Goal: Information Seeking & Learning: Compare options

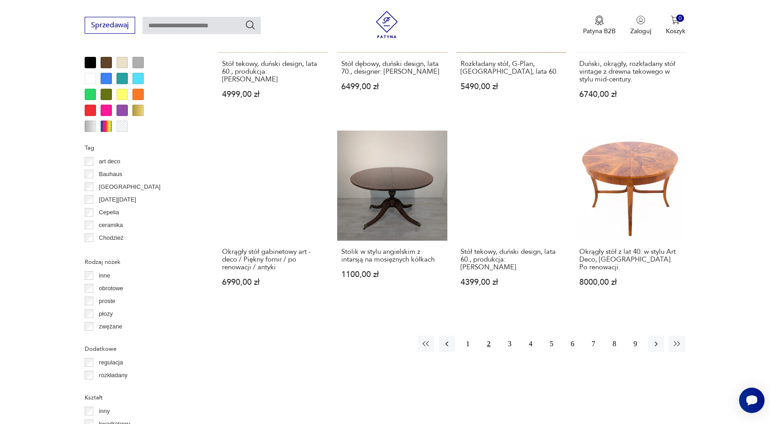
scroll to position [851, 0]
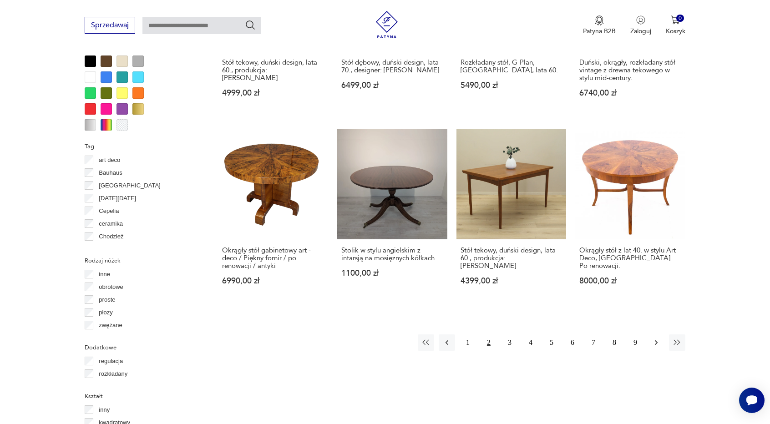
click at [651, 334] on button "button" at bounding box center [656, 342] width 16 height 16
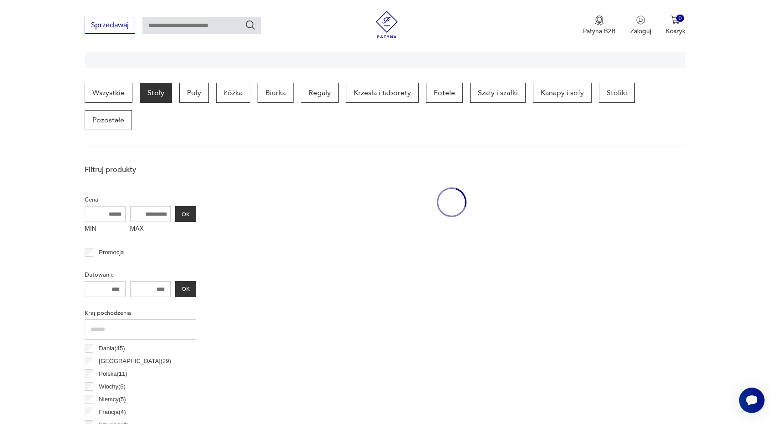
scroll to position [214, 0]
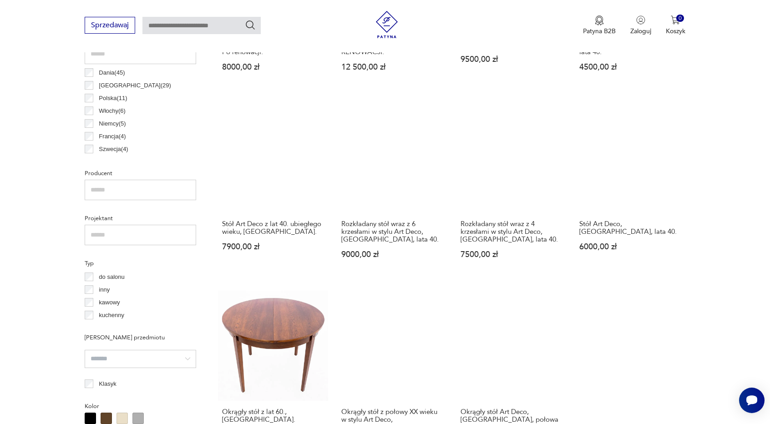
scroll to position [487, 0]
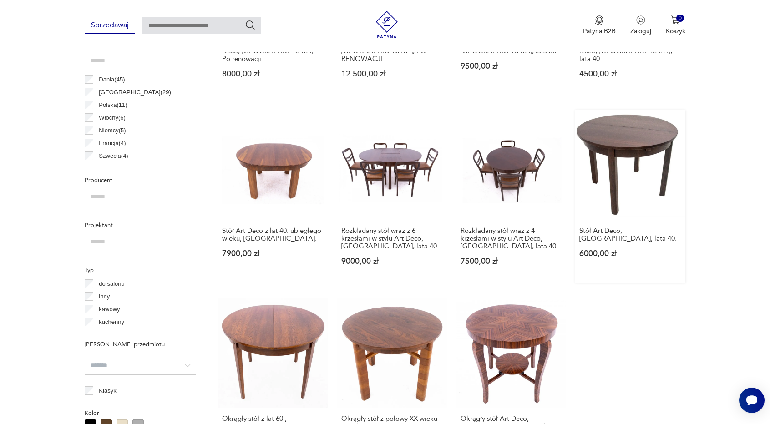
click at [641, 156] on link "Stół Art Deco, [GEOGRAPHIC_DATA], lata 40. 6000,00 zł" at bounding box center [630, 196] width 110 height 173
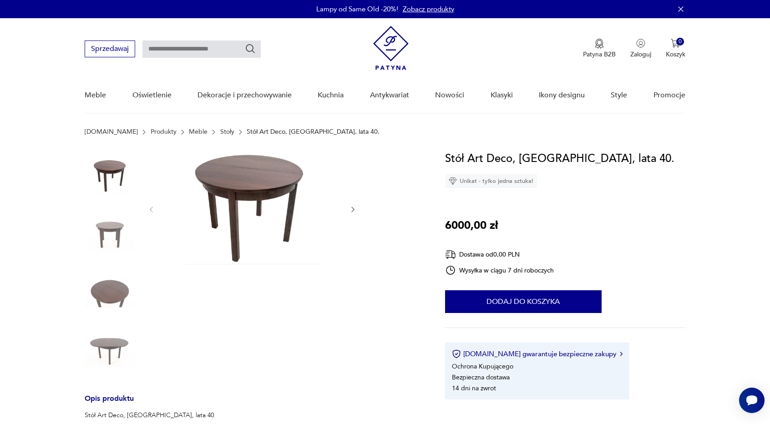
click at [115, 217] on img at bounding box center [111, 234] width 52 height 52
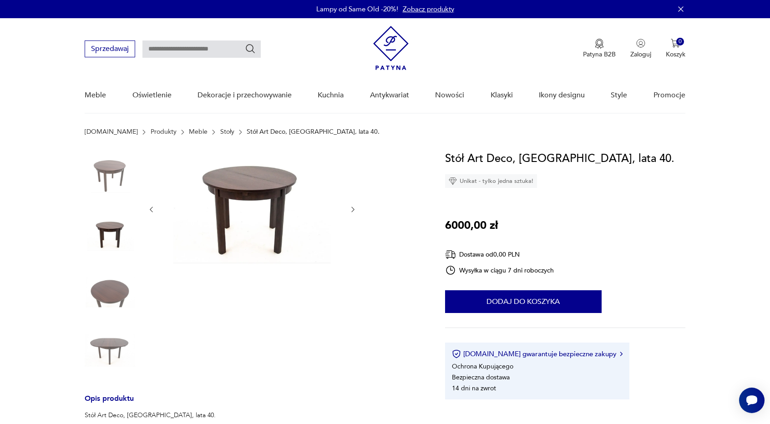
click at [353, 208] on icon "button" at bounding box center [353, 209] width 3 height 5
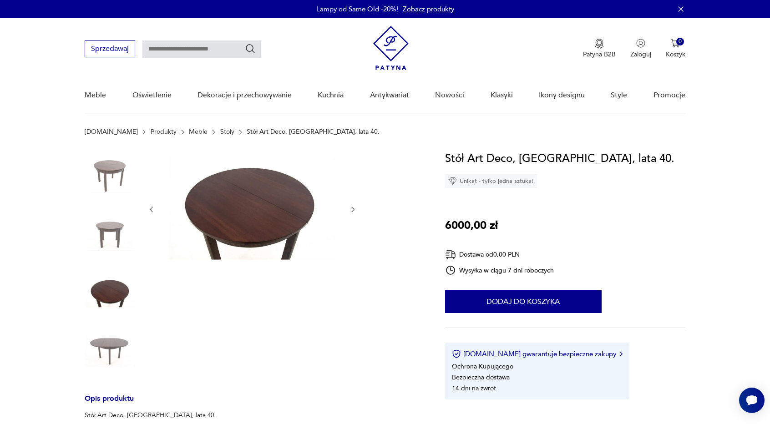
click at [353, 208] on icon "button" at bounding box center [353, 209] width 3 height 5
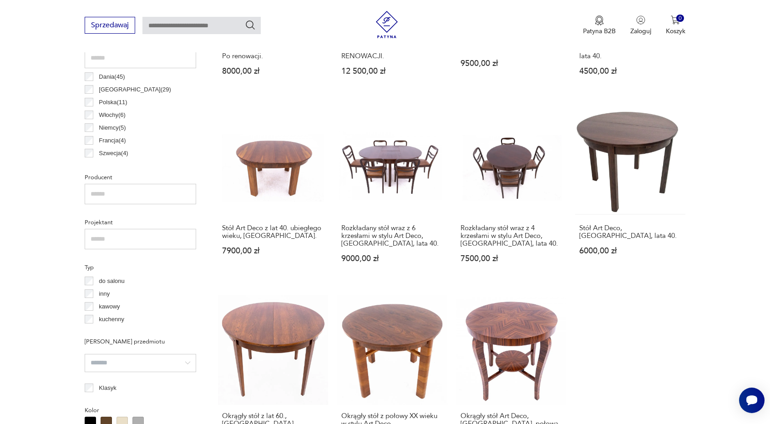
scroll to position [487, 0]
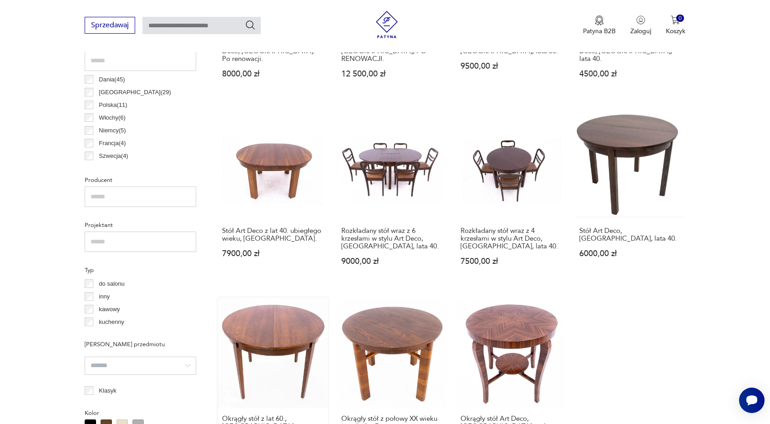
click at [281, 298] on link "Okrągły stół z lat 60., [GEOGRAPHIC_DATA] 5900,00 zł" at bounding box center [273, 384] width 110 height 173
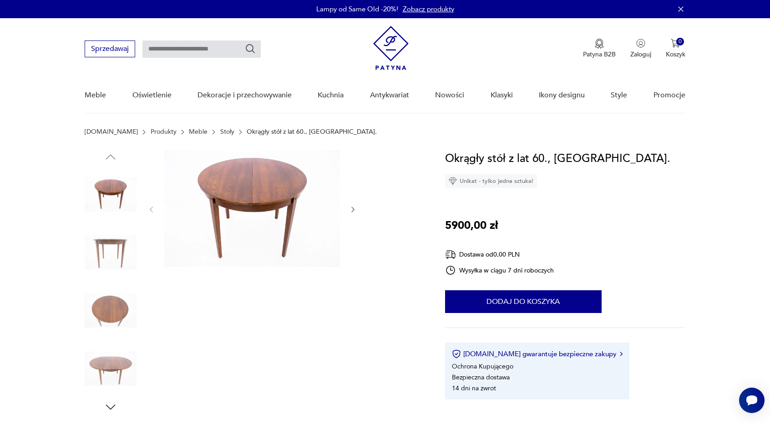
click at [117, 251] on img at bounding box center [111, 253] width 52 height 52
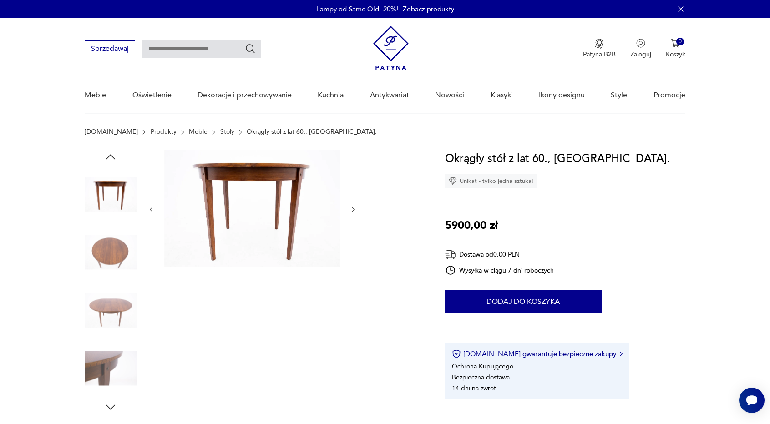
click at [351, 207] on icon "button" at bounding box center [353, 210] width 8 height 8
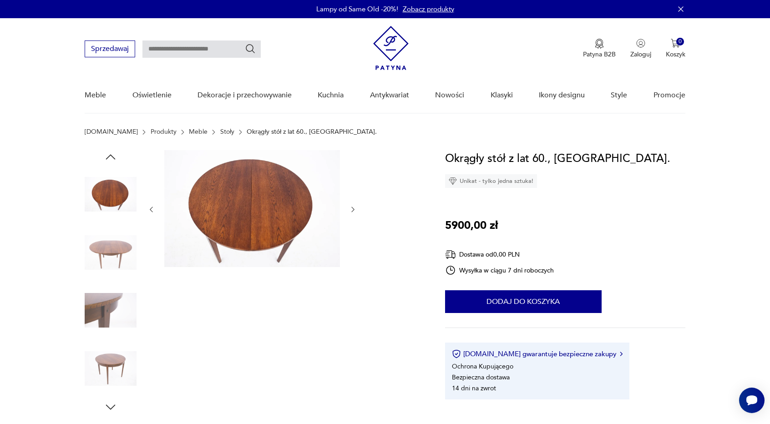
click at [351, 207] on icon "button" at bounding box center [353, 210] width 8 height 8
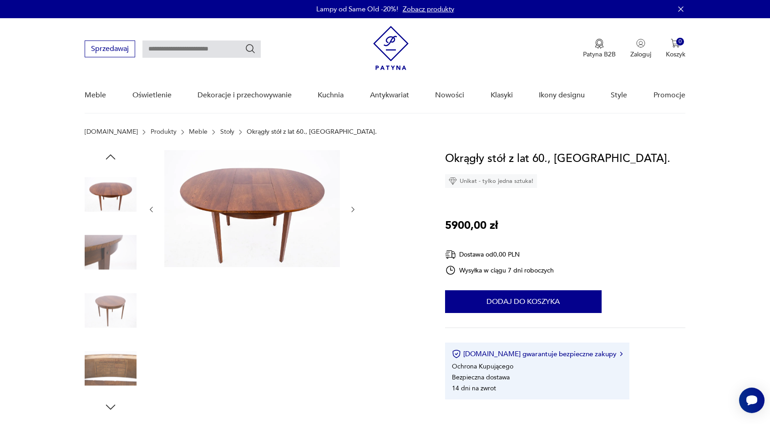
click at [351, 207] on icon "button" at bounding box center [353, 210] width 8 height 8
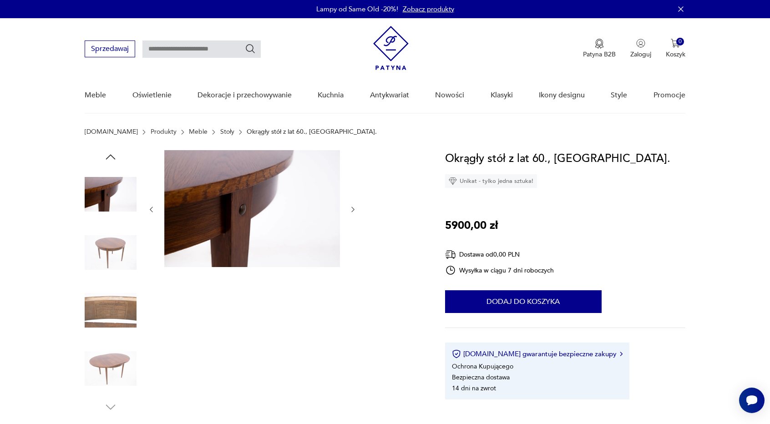
click at [351, 207] on icon "button" at bounding box center [353, 210] width 8 height 8
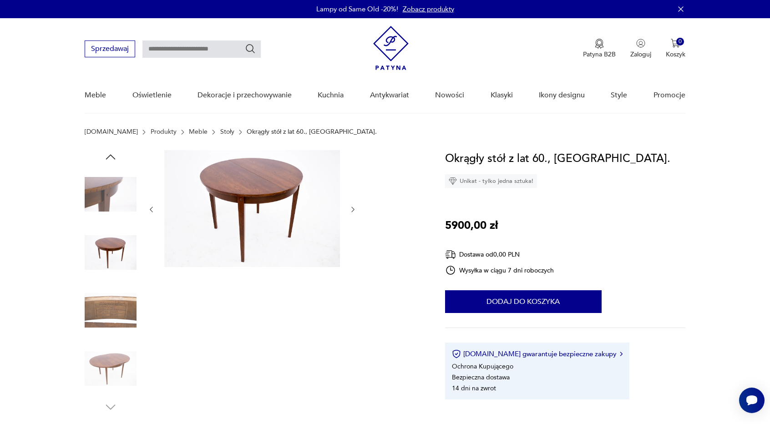
click at [351, 207] on icon "button" at bounding box center [353, 210] width 8 height 8
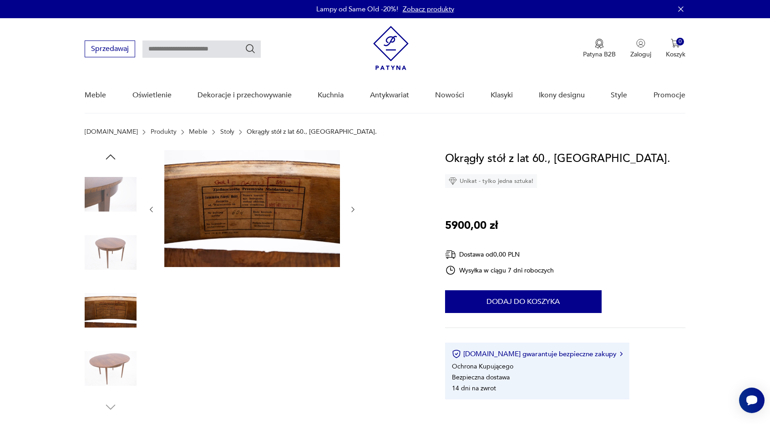
click at [351, 207] on icon "button" at bounding box center [353, 210] width 8 height 8
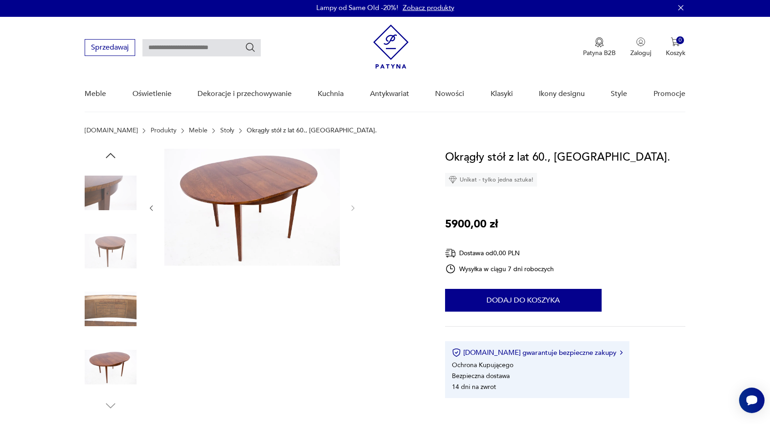
scroll to position [227, 0]
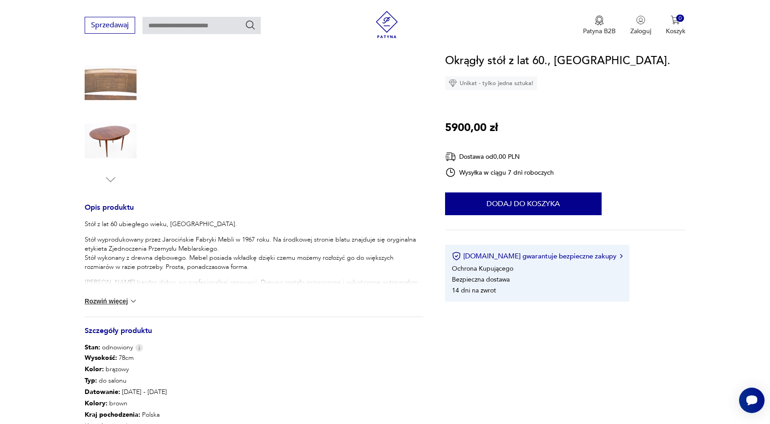
click at [109, 299] on button "Rozwiń więcej" at bounding box center [111, 301] width 53 height 9
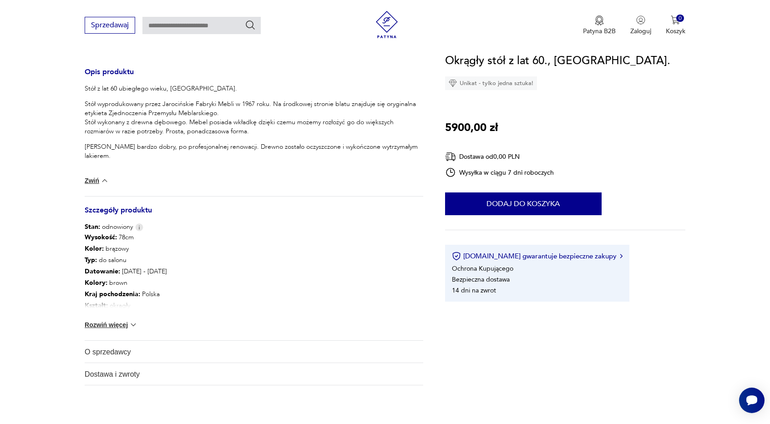
scroll to position [364, 0]
click at [114, 322] on button "Rozwiń więcej" at bounding box center [111, 323] width 53 height 9
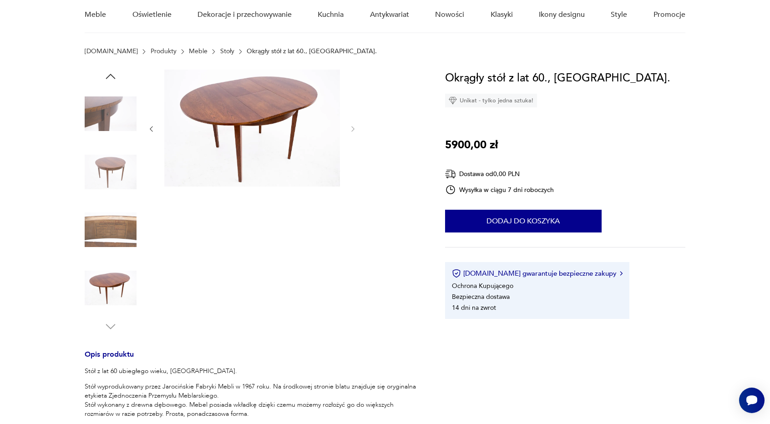
scroll to position [0, 0]
